Goal: Share content: Share content

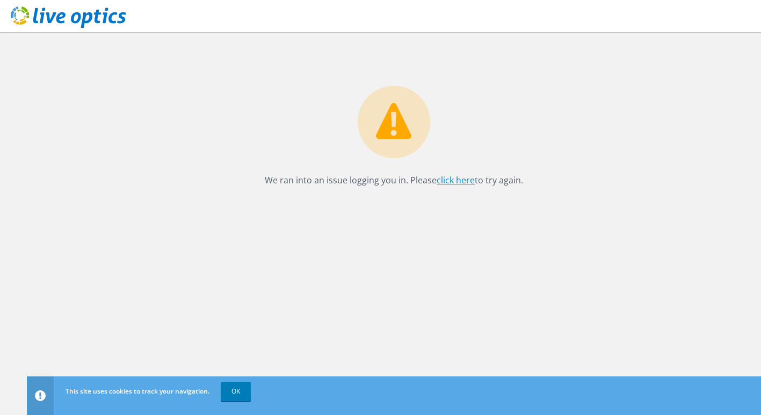
click at [450, 179] on link "click here" at bounding box center [455, 180] width 38 height 12
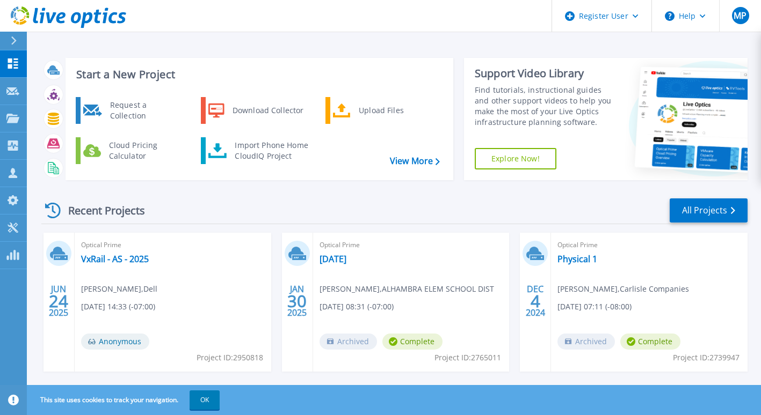
click at [278, 210] on div "Recent Projects All Projects" at bounding box center [394, 211] width 706 height 27
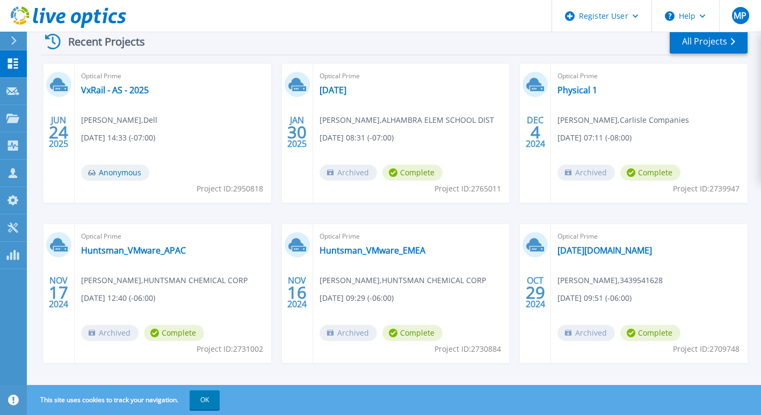
scroll to position [179, 0]
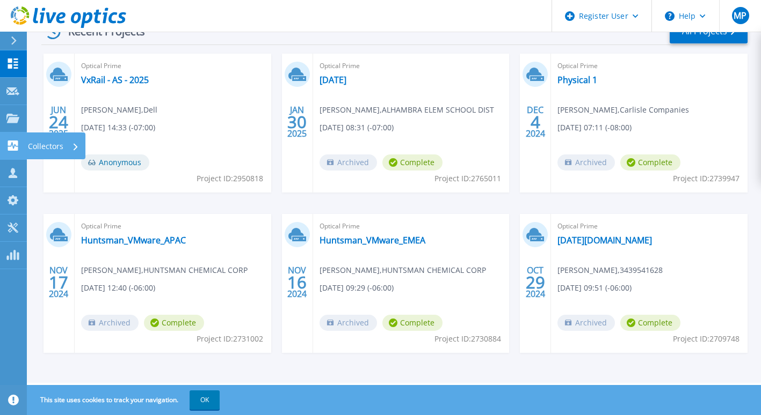
click at [19, 155] on link "Collectors Collectors" at bounding box center [13, 146] width 27 height 27
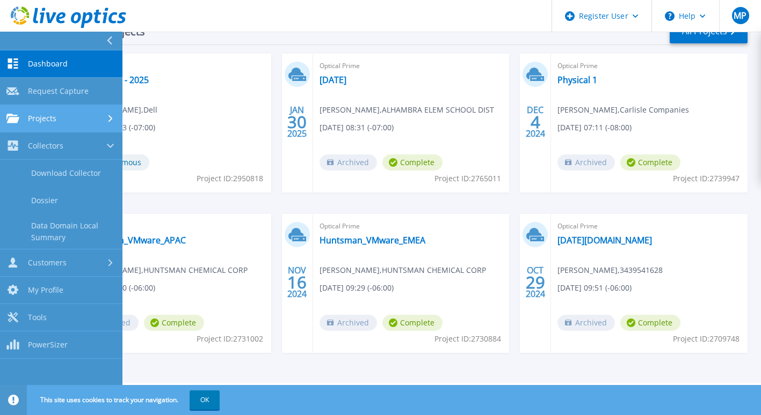
click at [38, 120] on span "Projects" at bounding box center [42, 119] width 28 height 10
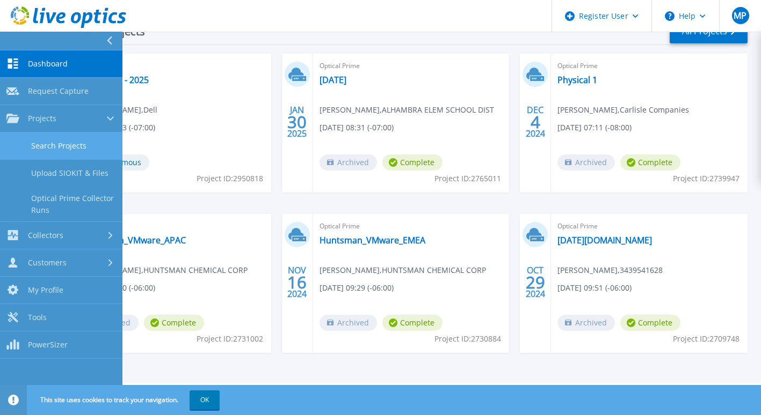
click at [61, 144] on link "Search Projects" at bounding box center [61, 146] width 122 height 27
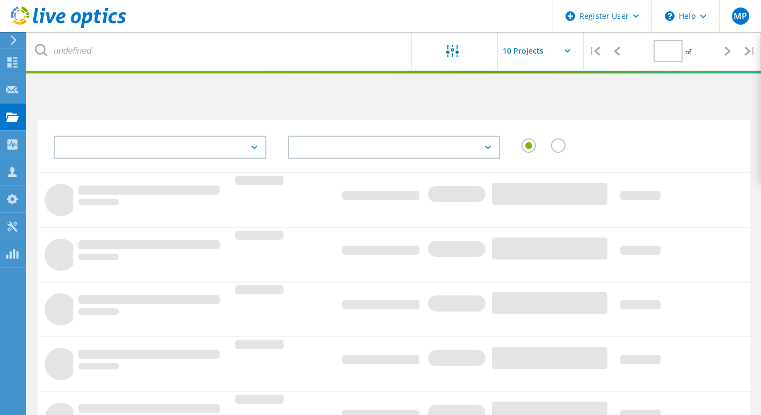
type input "1"
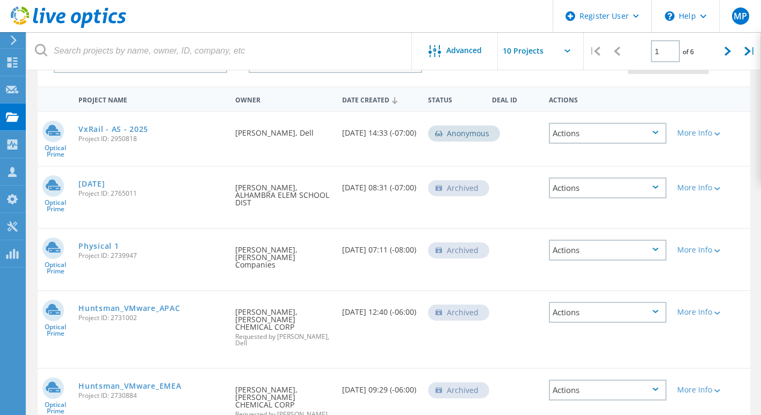
scroll to position [64, 0]
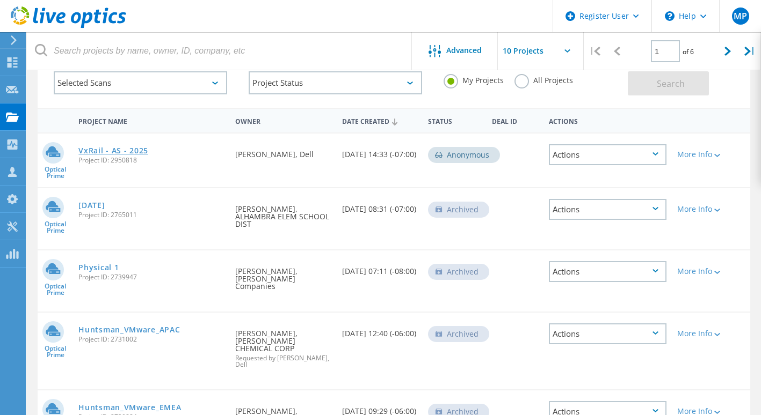
click at [148, 151] on link "VxRail - AS - 2025" at bounding box center [113, 151] width 70 height 8
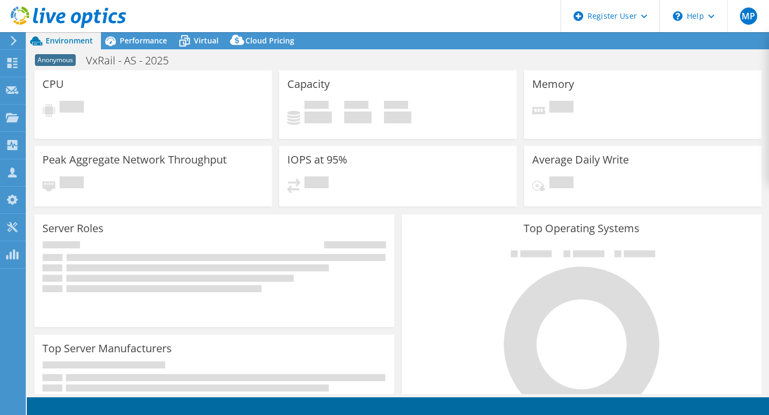
select select "USD"
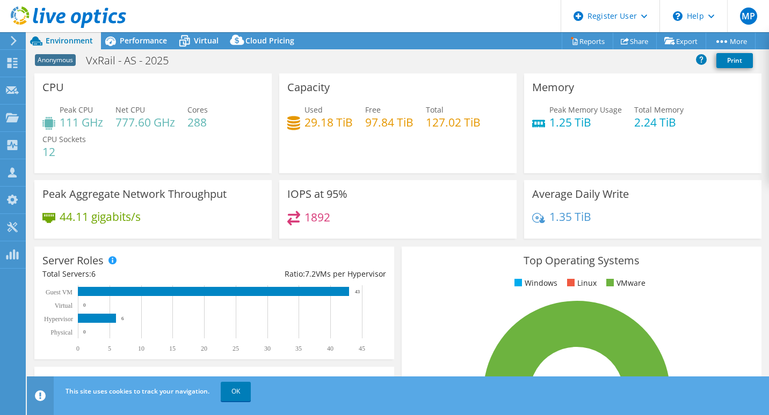
click at [408, 161] on div "Capacity Used 29.18 TiB Free 97.84 TiB Total 127.02 TiB" at bounding box center [397, 124] width 237 height 100
click at [626, 39] on link "Share" at bounding box center [634, 41] width 44 height 17
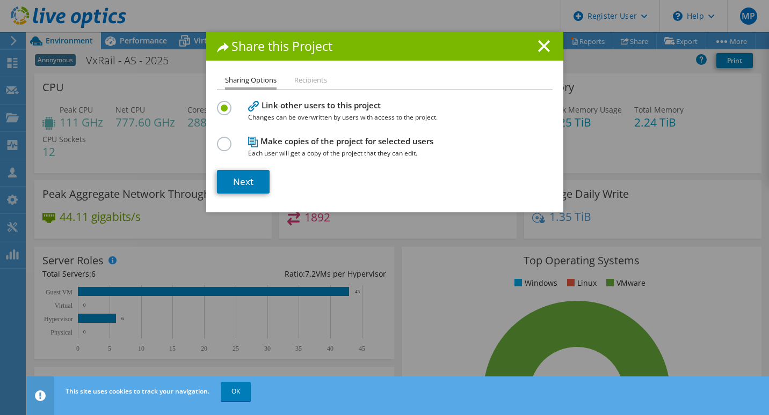
click at [309, 85] on li "Recipients" at bounding box center [310, 80] width 33 height 13
click at [237, 177] on link "Next" at bounding box center [243, 182] width 53 height 24
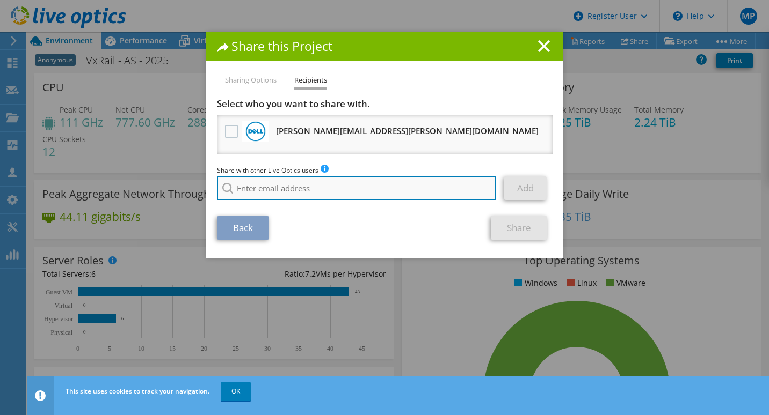
click at [274, 191] on input "search" at bounding box center [356, 189] width 279 height 24
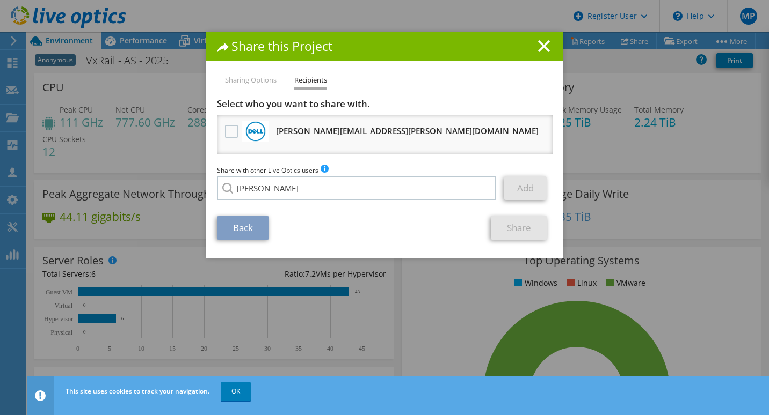
click at [276, 240] on li "Natalia.Foreroduarte@Dell.com" at bounding box center [326, 234] width 218 height 13
type input "Natalia.Foreroduarte@Dell.com"
click at [516, 193] on link "Add" at bounding box center [525, 189] width 42 height 24
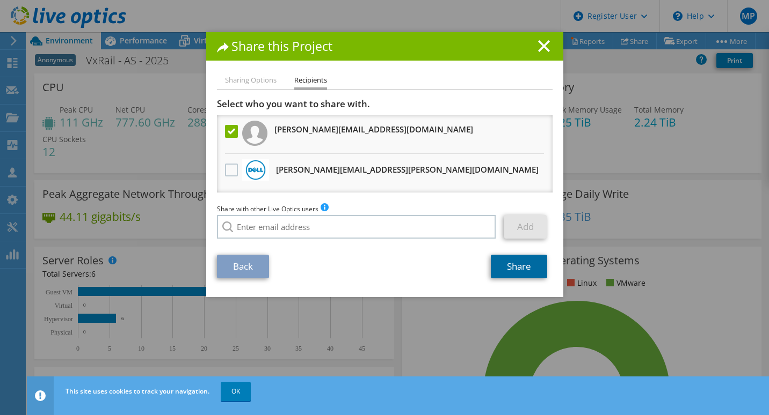
click at [520, 266] on link "Share" at bounding box center [519, 267] width 56 height 24
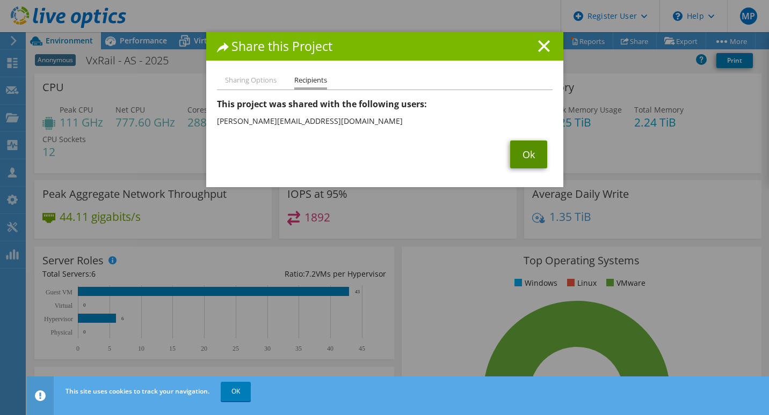
click at [530, 154] on link "Ok" at bounding box center [528, 155] width 37 height 28
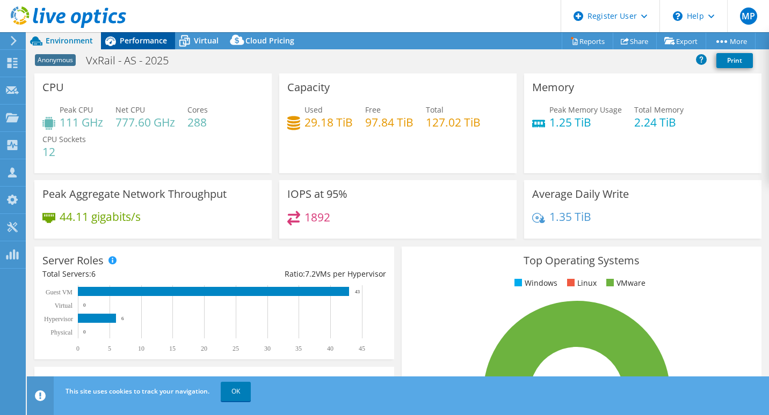
click at [144, 42] on span "Performance" at bounding box center [143, 40] width 47 height 10
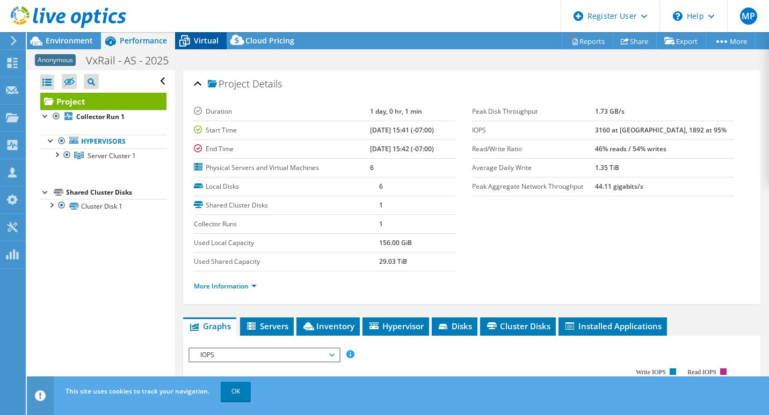
click at [214, 40] on span "Virtual" at bounding box center [206, 40] width 25 height 10
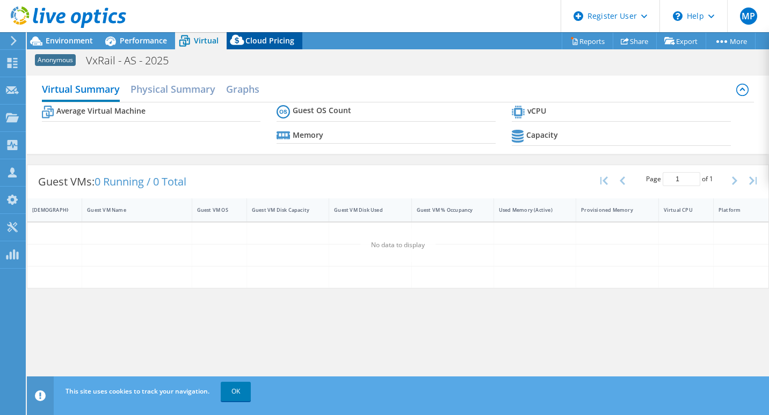
click at [255, 43] on span "Cloud Pricing" at bounding box center [269, 40] width 49 height 10
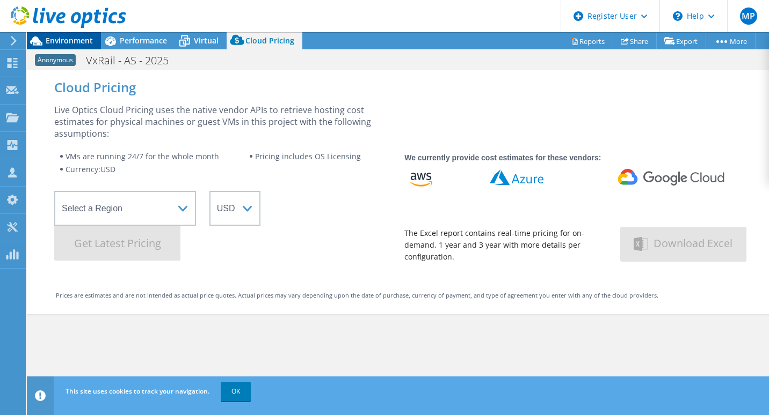
click at [75, 43] on span "Environment" at bounding box center [69, 40] width 47 height 10
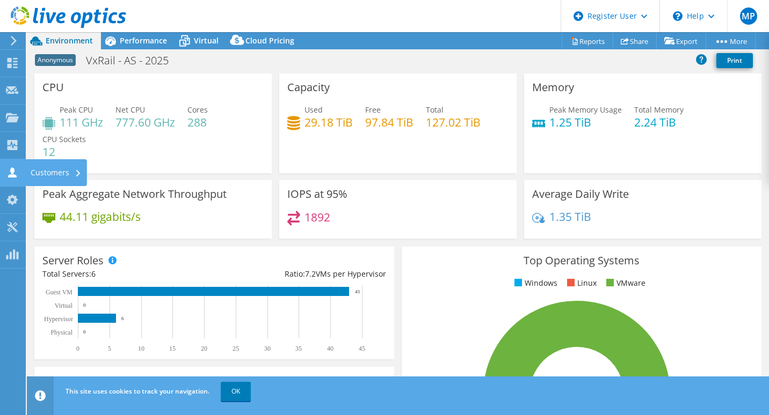
click at [11, 176] on use at bounding box center [12, 172] width 9 height 10
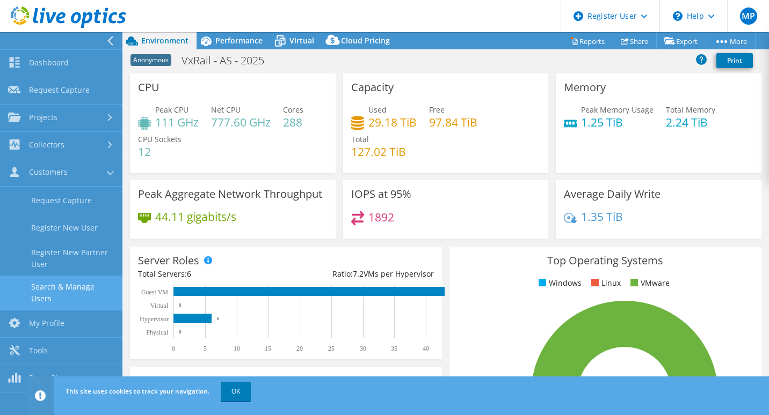
click at [99, 296] on link "Search & Manage Users" at bounding box center [61, 293] width 122 height 34
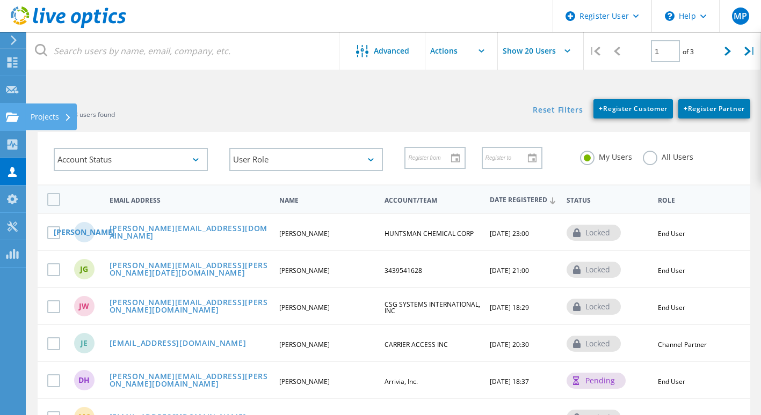
click at [13, 115] on icon at bounding box center [12, 117] width 13 height 10
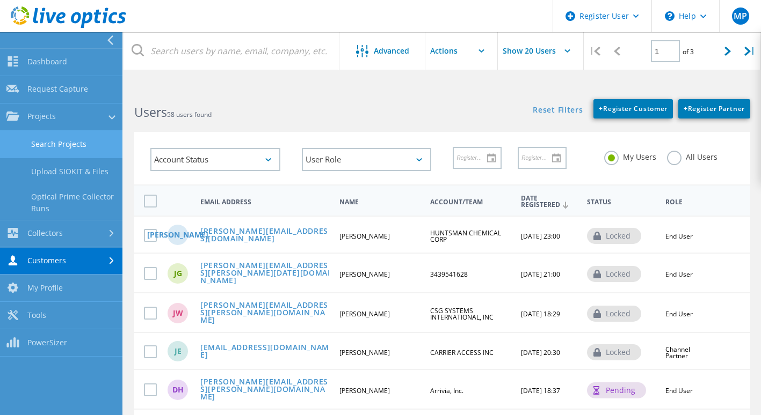
click at [75, 155] on link "Search Projects" at bounding box center [61, 144] width 122 height 27
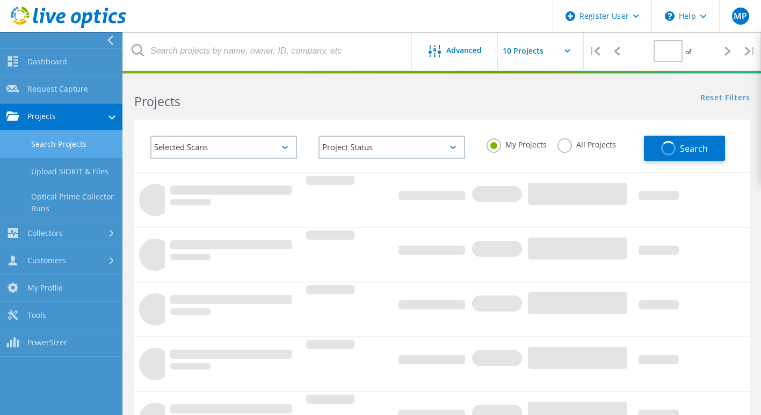
type input "1"
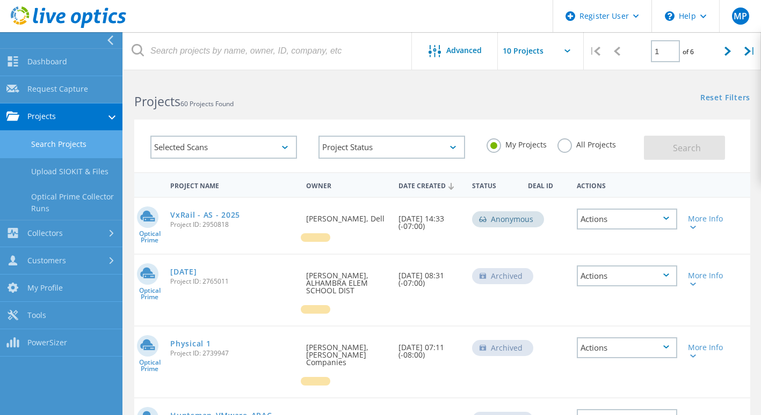
click at [640, 222] on div "Actions" at bounding box center [626, 219] width 100 height 21
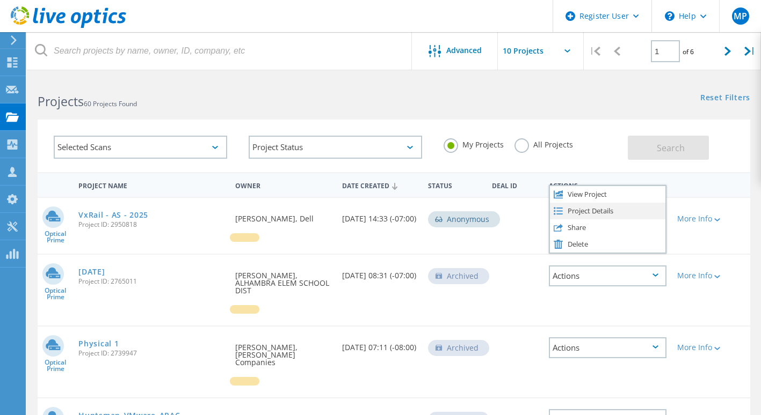
click at [628, 215] on div "Project Details" at bounding box center [607, 211] width 115 height 17
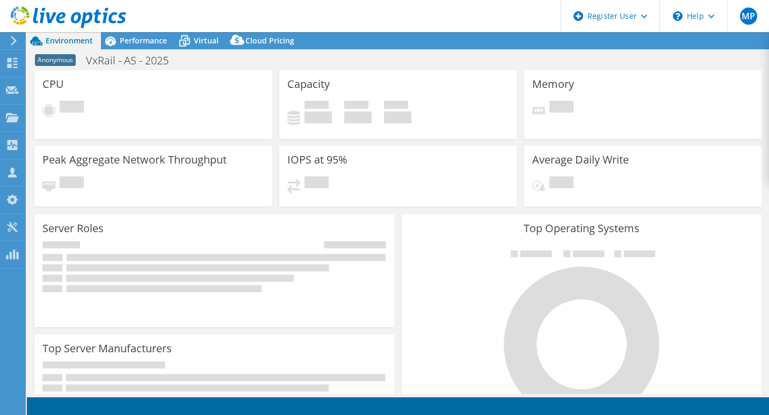
select select "USD"
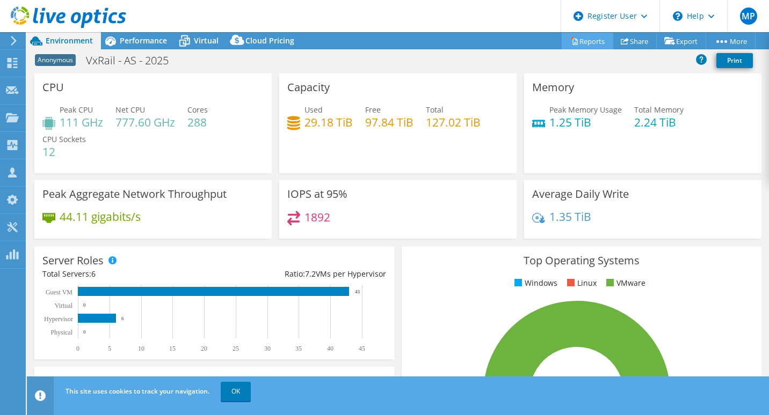
click at [570, 39] on icon at bounding box center [574, 41] width 8 height 8
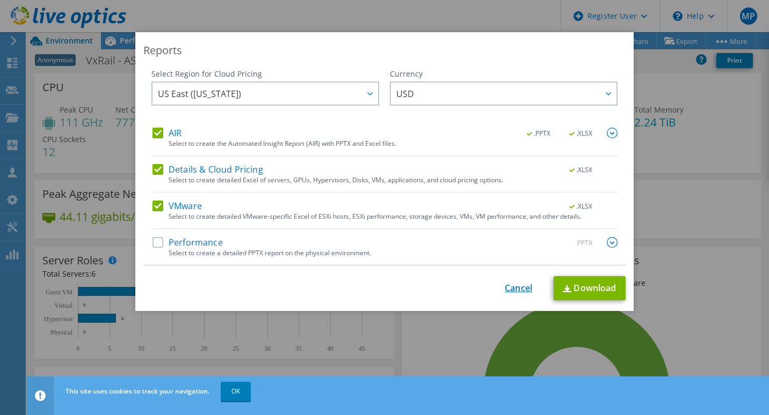
click at [508, 289] on link "Cancel" at bounding box center [518, 288] width 27 height 10
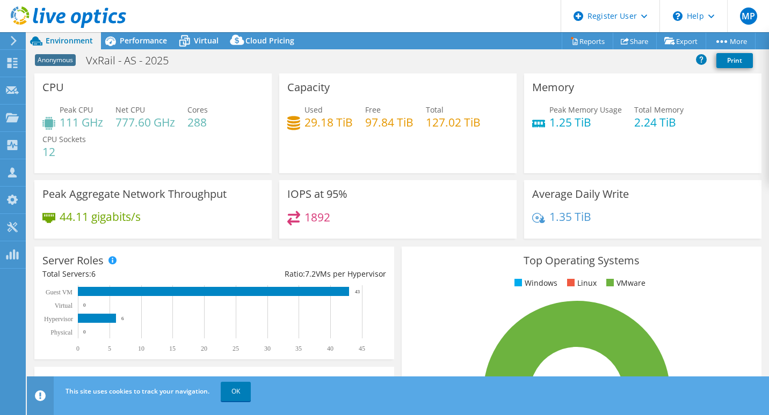
click at [512, 207] on div "IOPS at 95% 1892" at bounding box center [397, 209] width 245 height 59
click at [143, 45] on span "Performance" at bounding box center [143, 40] width 47 height 10
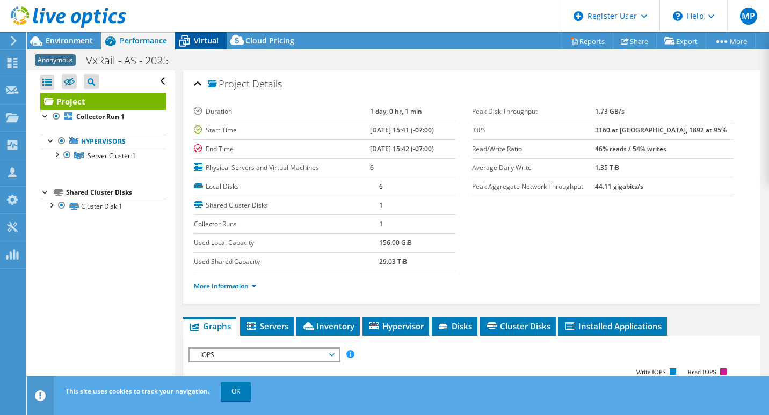
click at [199, 43] on span "Virtual" at bounding box center [206, 40] width 25 height 10
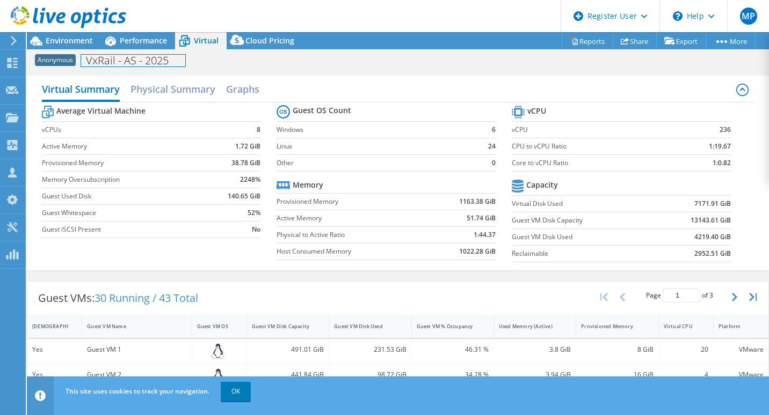
click at [141, 49] on div "Anonymous VxRail - AS - 2025 Print" at bounding box center [398, 59] width 742 height 21
click at [125, 38] on span "Performance" at bounding box center [143, 40] width 47 height 10
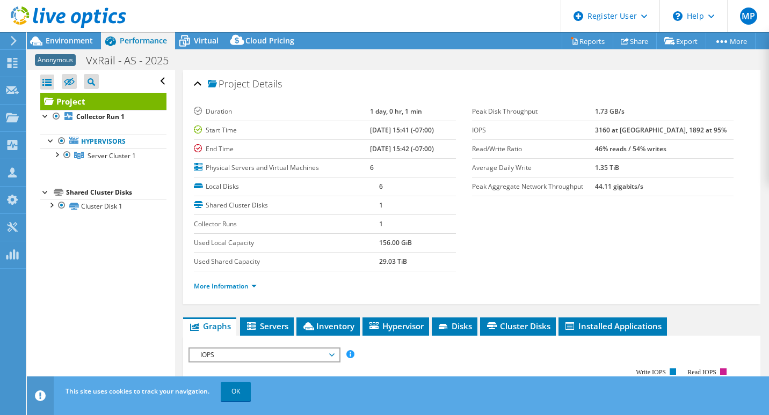
click at [379, 20] on header "MP Dell User [PERSON_NAME] [PERSON_NAME][EMAIL_ADDRESS][PERSON_NAME][DOMAIN_NAM…" at bounding box center [384, 16] width 769 height 32
click at [574, 40] on link "Reports" at bounding box center [587, 41] width 52 height 17
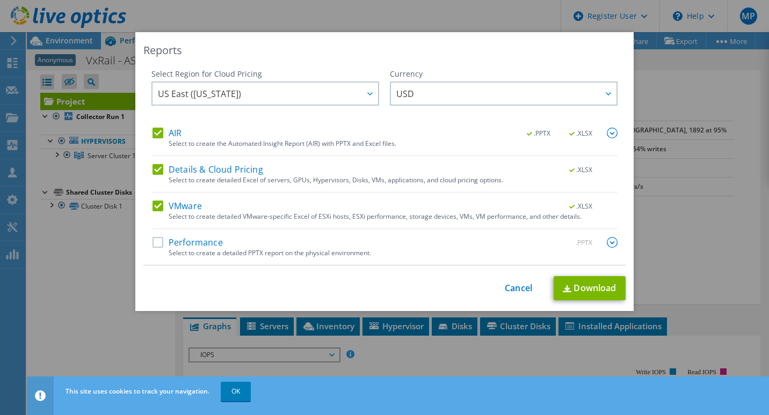
click at [516, 282] on div "This process may take a while, please wait... Cancel Download" at bounding box center [384, 288] width 482 height 24
click at [516, 287] on link "Cancel" at bounding box center [518, 288] width 27 height 10
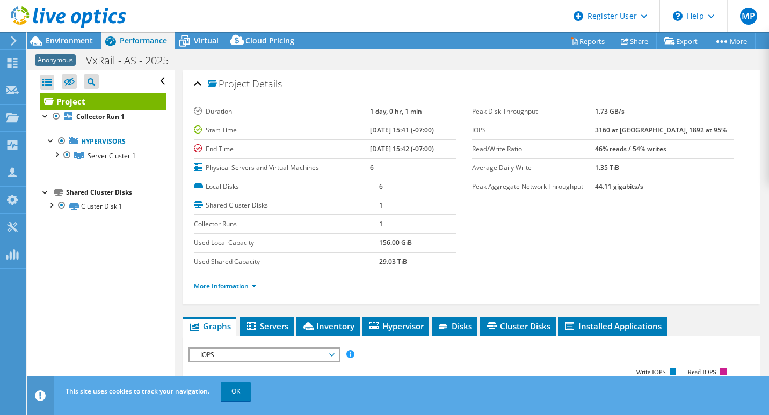
click at [17, 38] on icon at bounding box center [14, 41] width 8 height 10
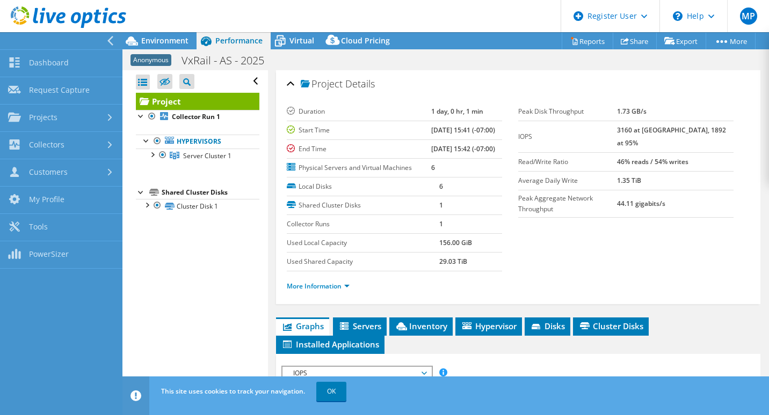
click at [17, 38] on div at bounding box center [58, 40] width 122 height 17
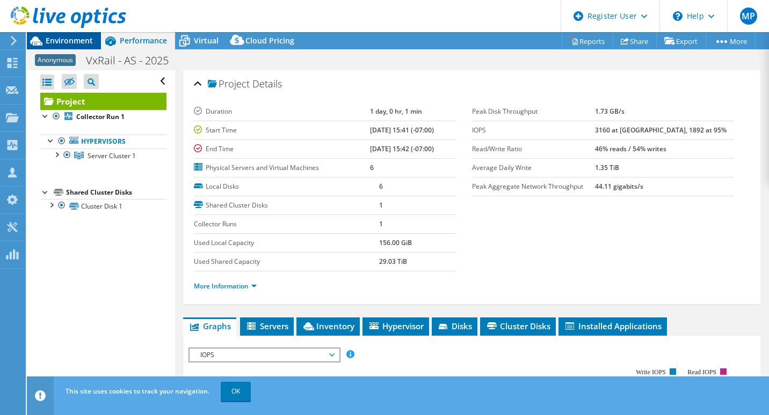
click at [76, 43] on span "Environment" at bounding box center [69, 40] width 47 height 10
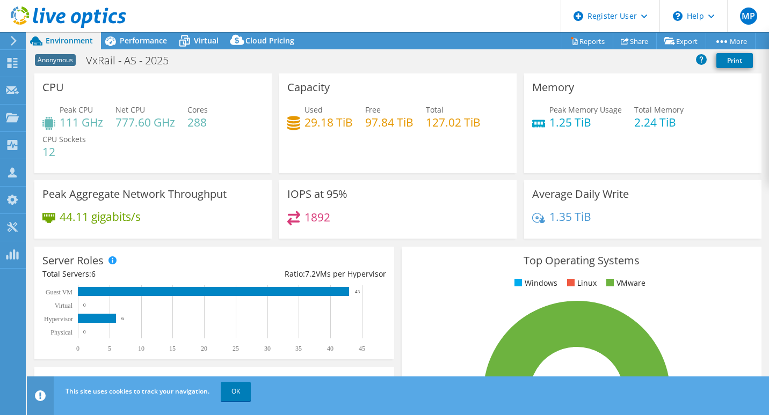
click at [515, 33] on div "Project Actions Project Actions Reports Share Export vSAN ReadyNode Sizer" at bounding box center [398, 40] width 742 height 17
